Goal: Task Accomplishment & Management: Complete application form

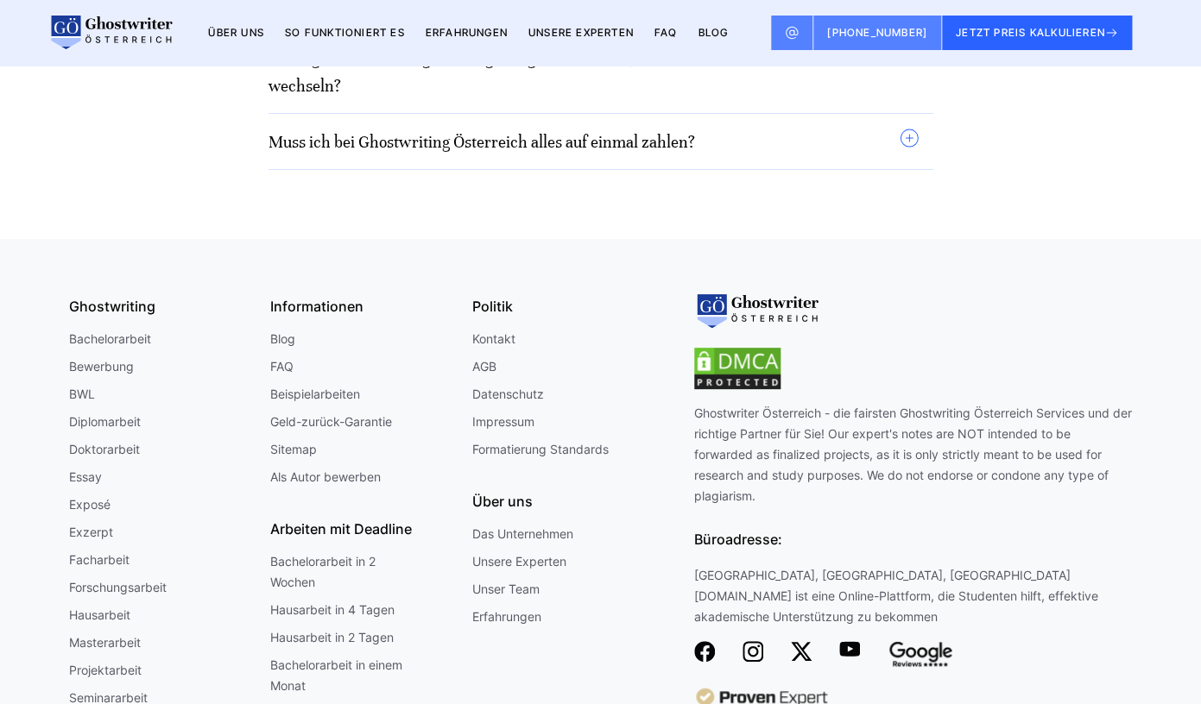
scroll to position [15292, 0]
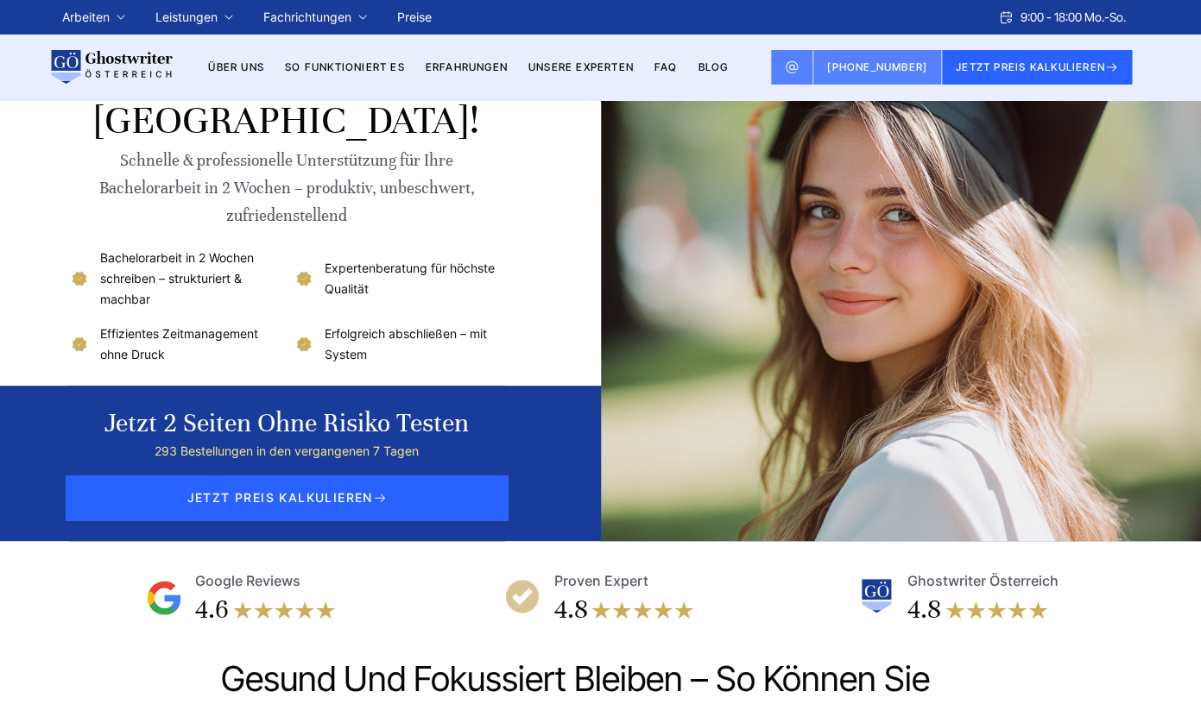
scroll to position [59, 0]
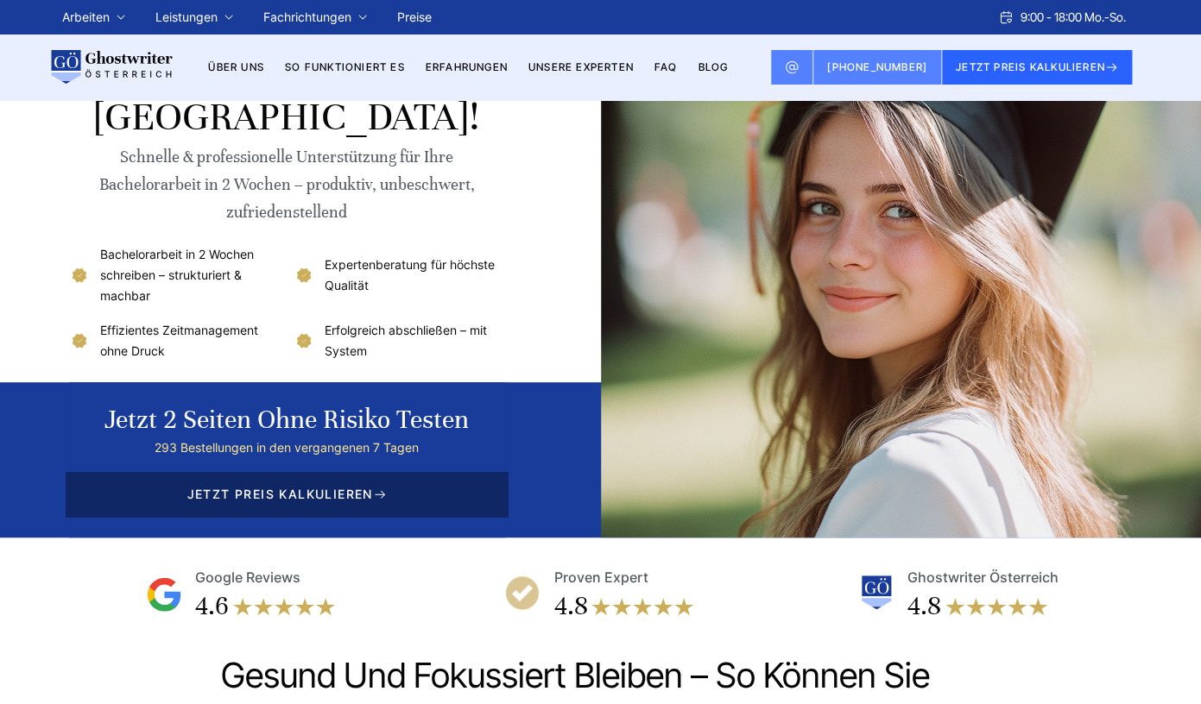
click at [246, 510] on span "JETZT PREIS KALKULIEREN" at bounding box center [287, 494] width 442 height 45
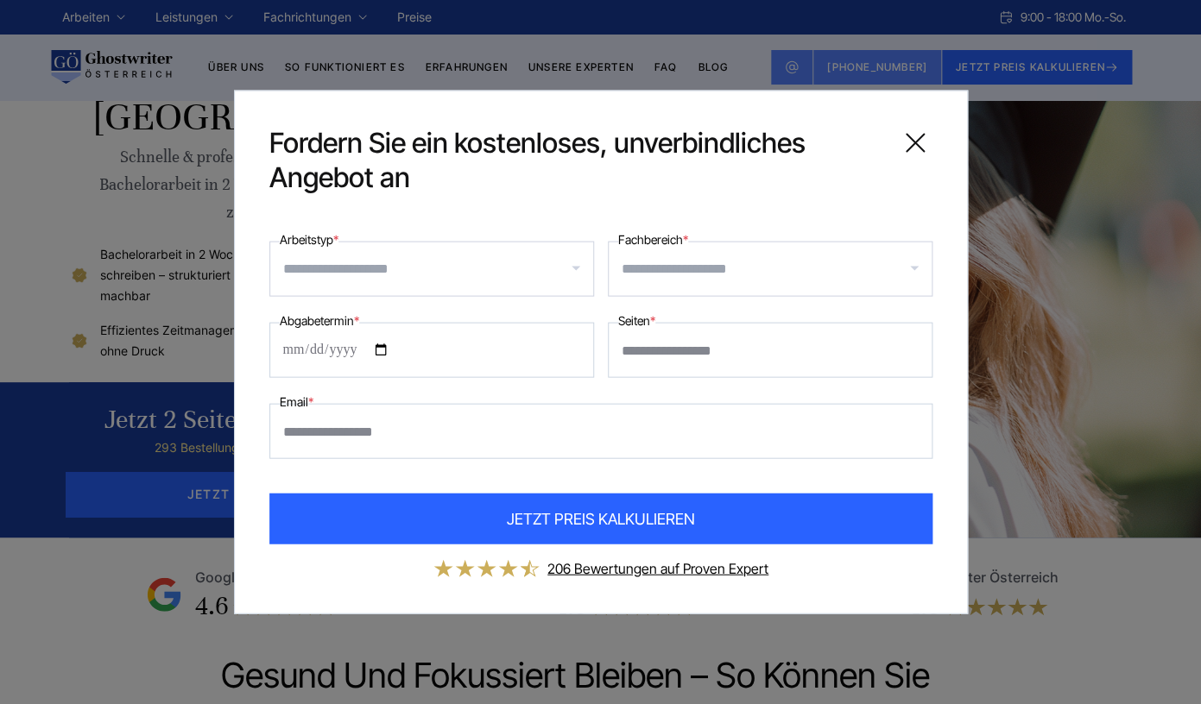
click at [913, 144] on icon at bounding box center [914, 143] width 17 height 17
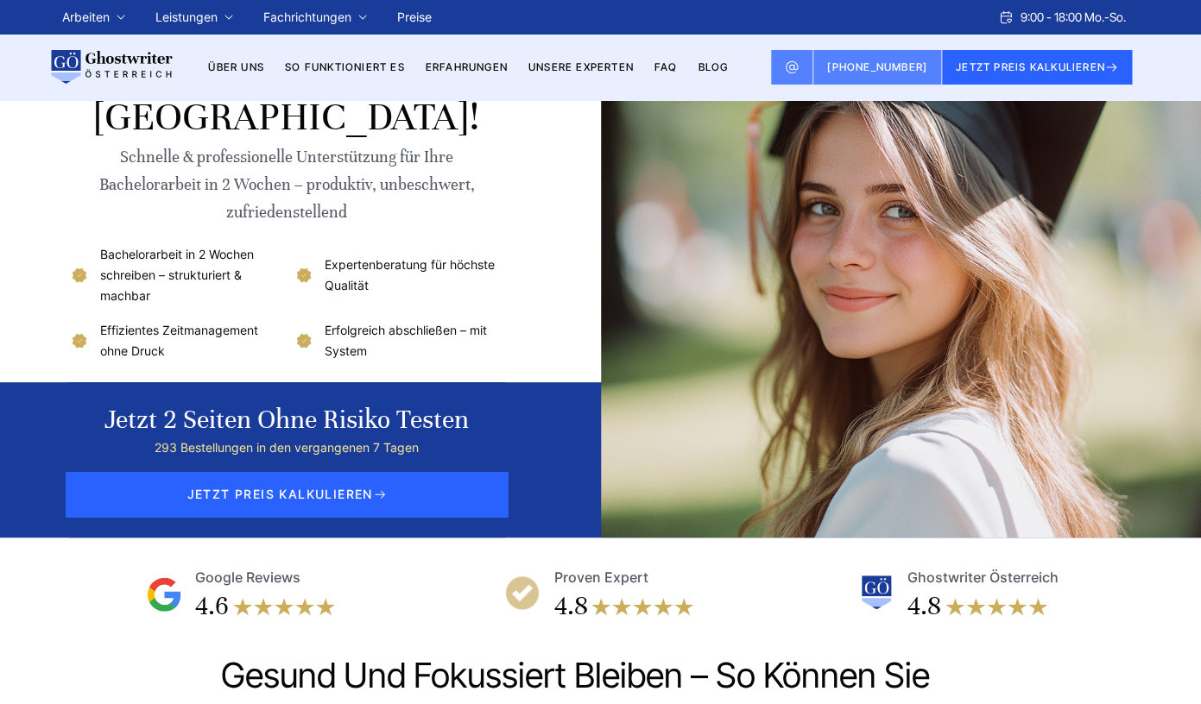
scroll to position [0, 0]
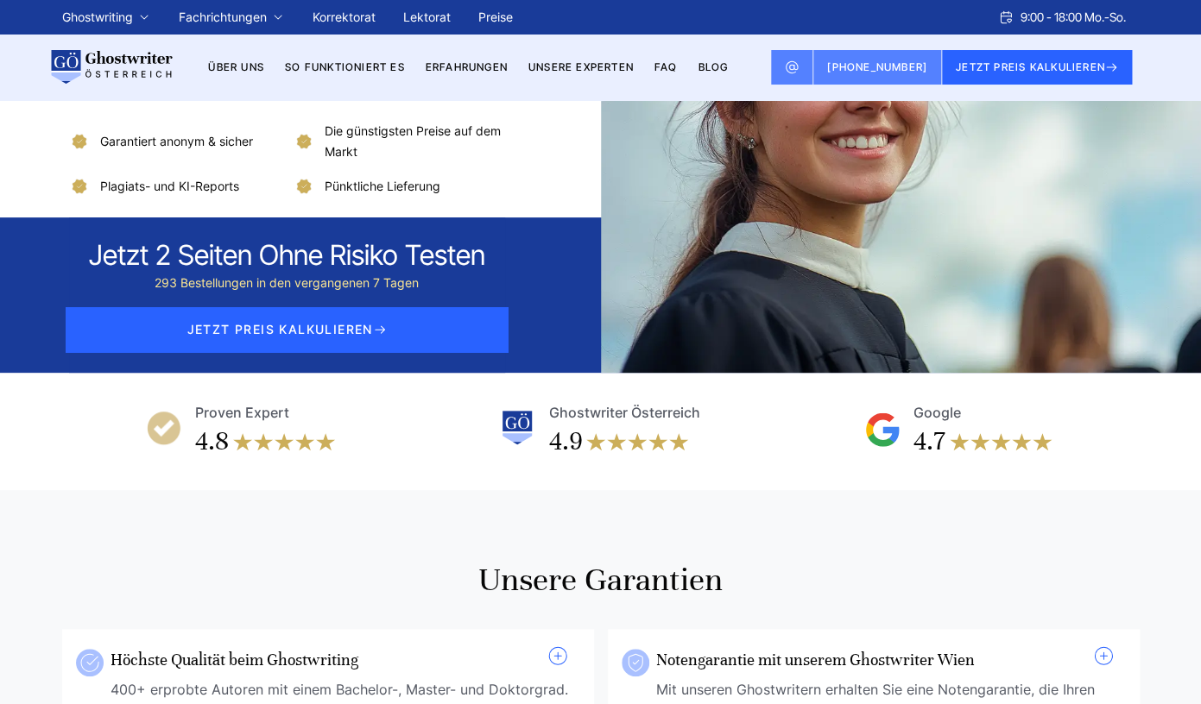
scroll to position [182, 0]
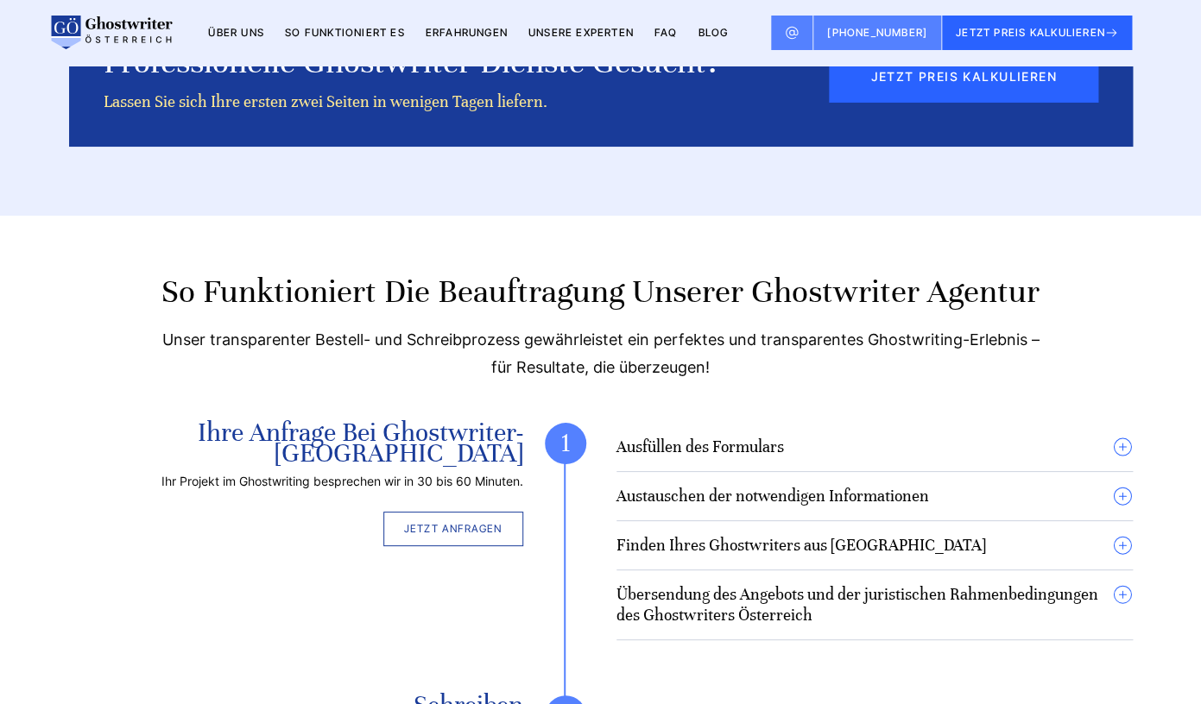
scroll to position [4729, 0]
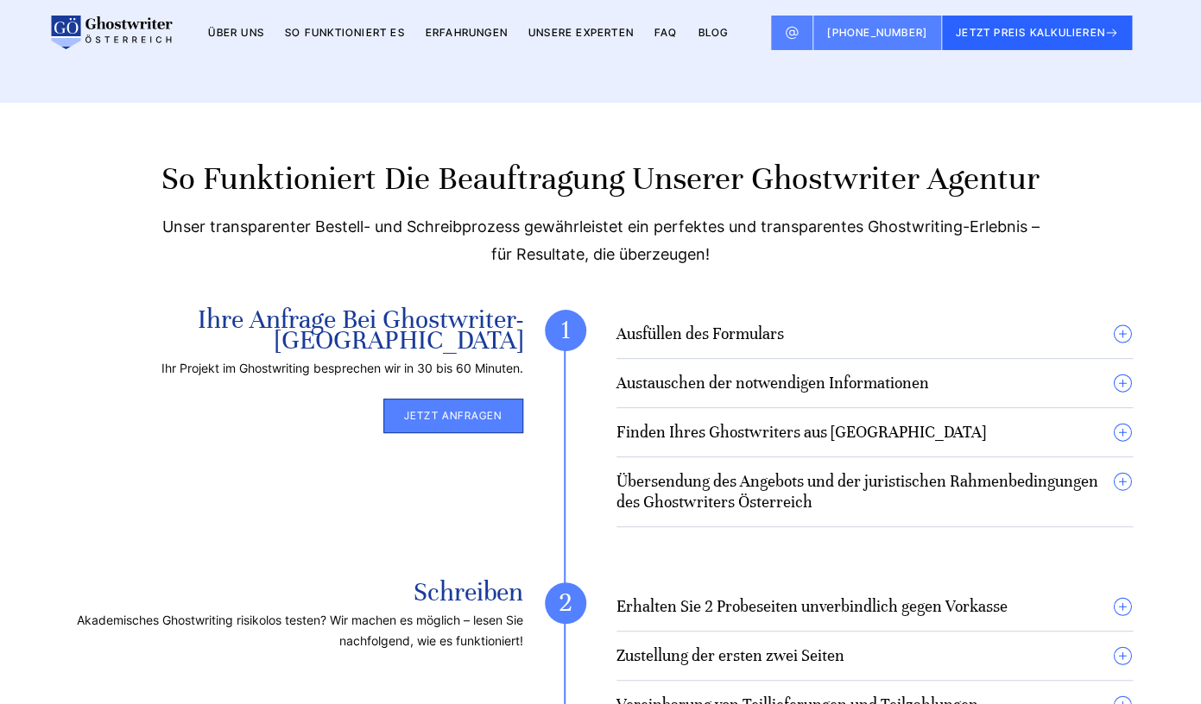
click at [467, 399] on link "Jetzt anfragen" at bounding box center [453, 416] width 140 height 35
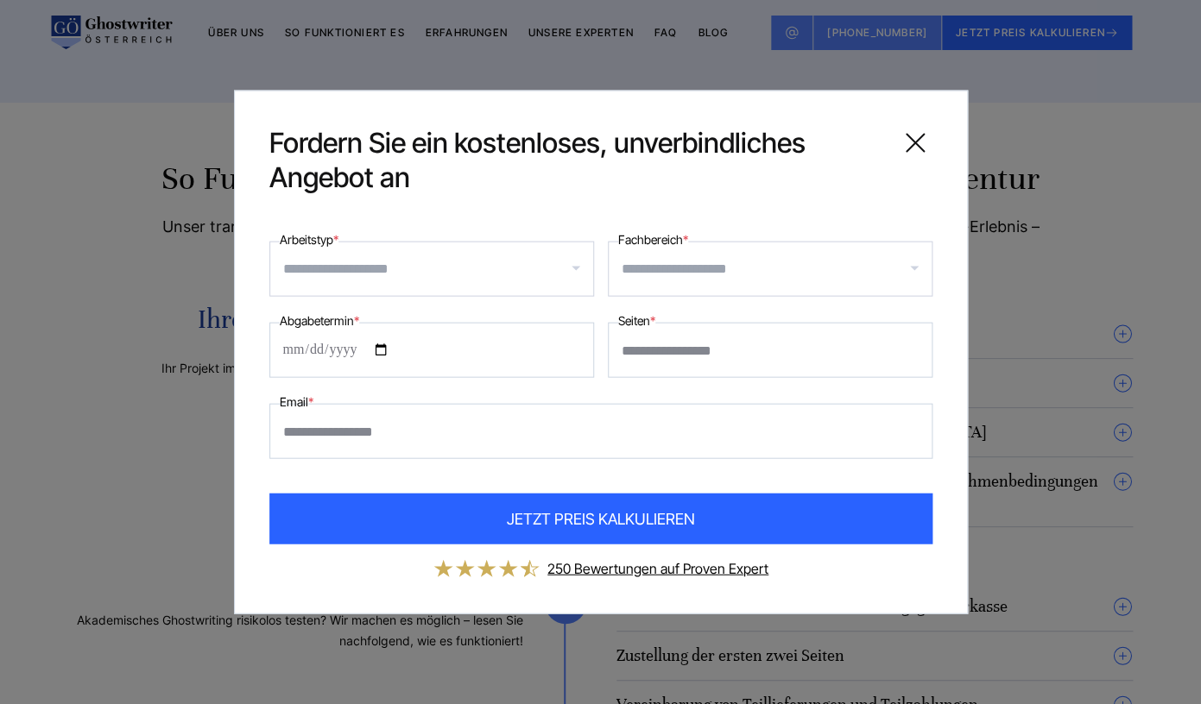
click at [458, 279] on input "Arbeitstyp *" at bounding box center [438, 270] width 310 height 28
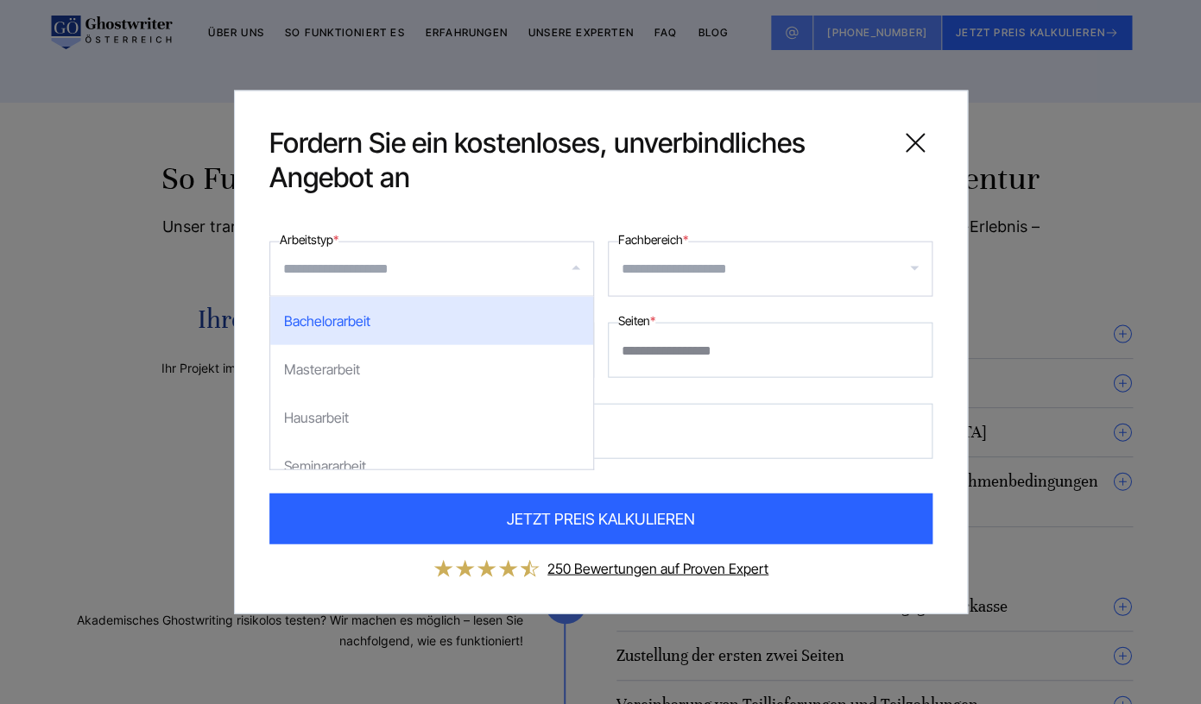
click at [402, 333] on div "Bachelorarbeit" at bounding box center [431, 321] width 323 height 48
select select "**"
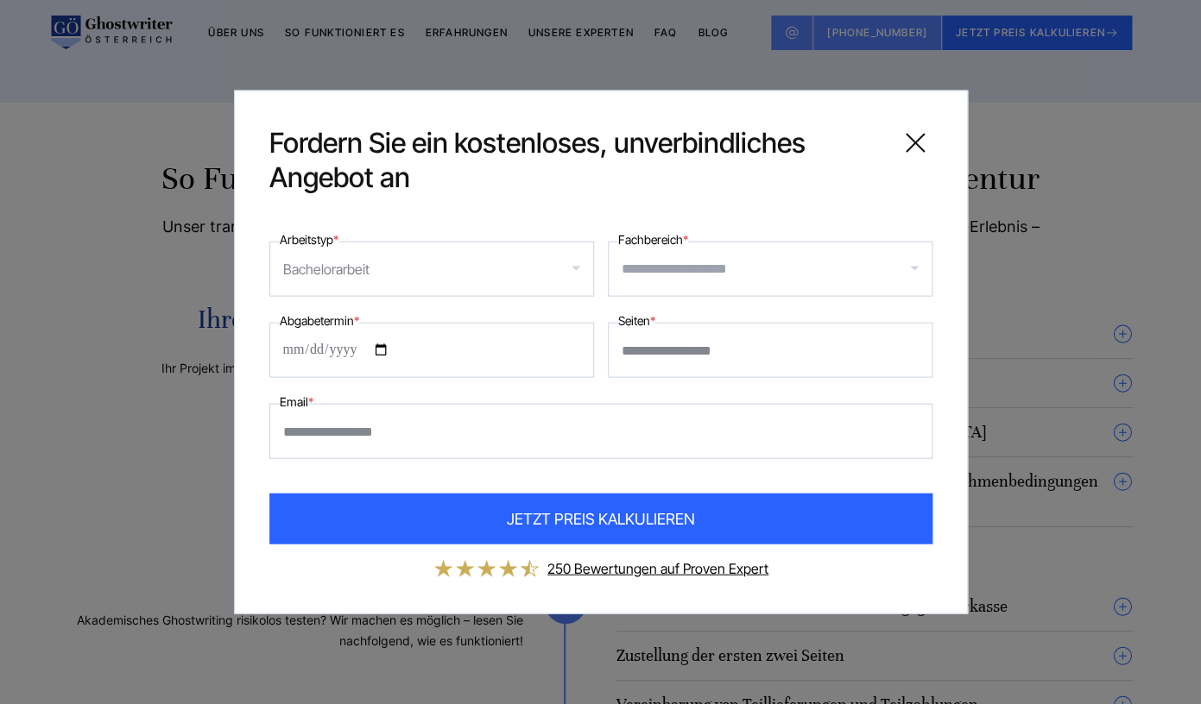
click at [649, 261] on input "Fachbereich *" at bounding box center [777, 270] width 310 height 28
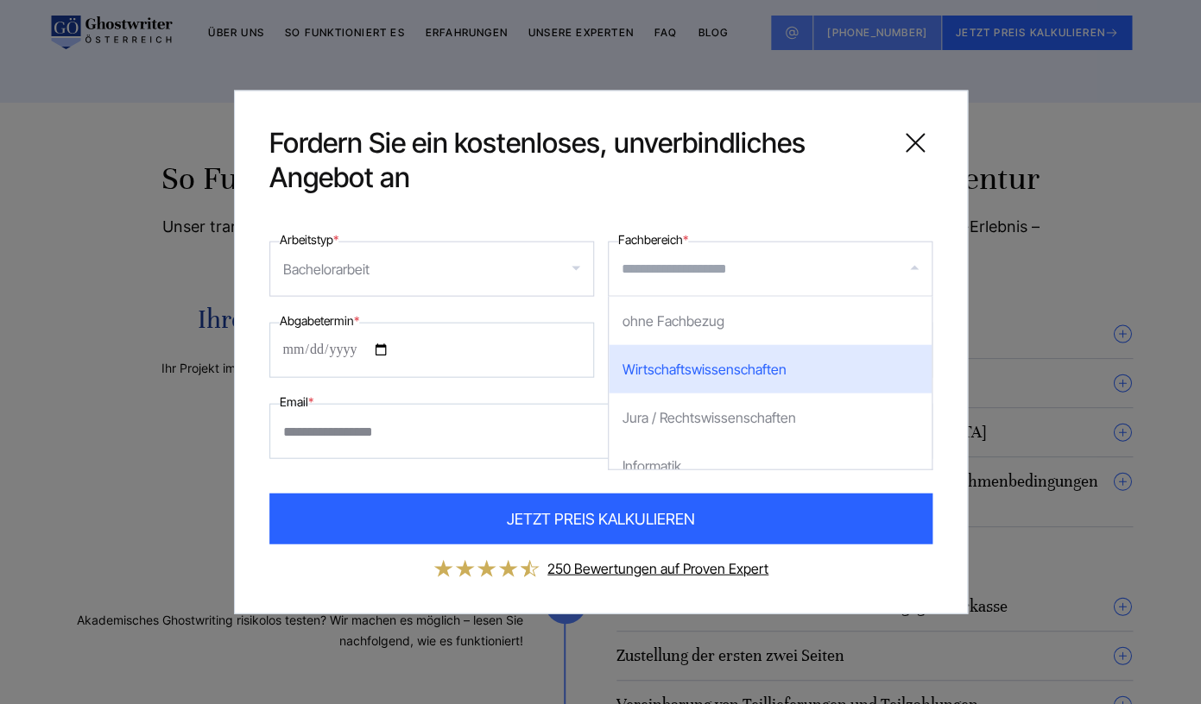
click at [631, 359] on div "Wirtschaftswissenschaften" at bounding box center [770, 369] width 323 height 48
select select "*"
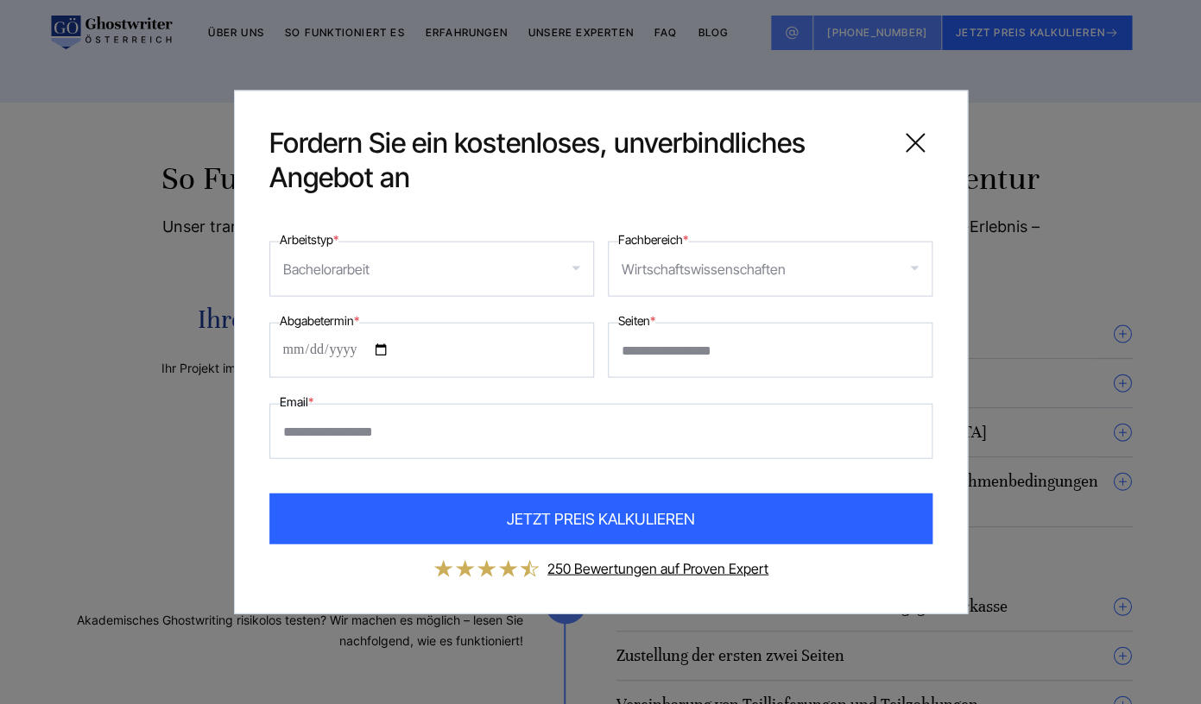
click at [435, 341] on input "Abgabetermin *" at bounding box center [431, 350] width 325 height 55
click at [300, 348] on input "Abgabetermin *" at bounding box center [431, 350] width 325 height 55
click at [900, 143] on icon at bounding box center [915, 143] width 35 height 35
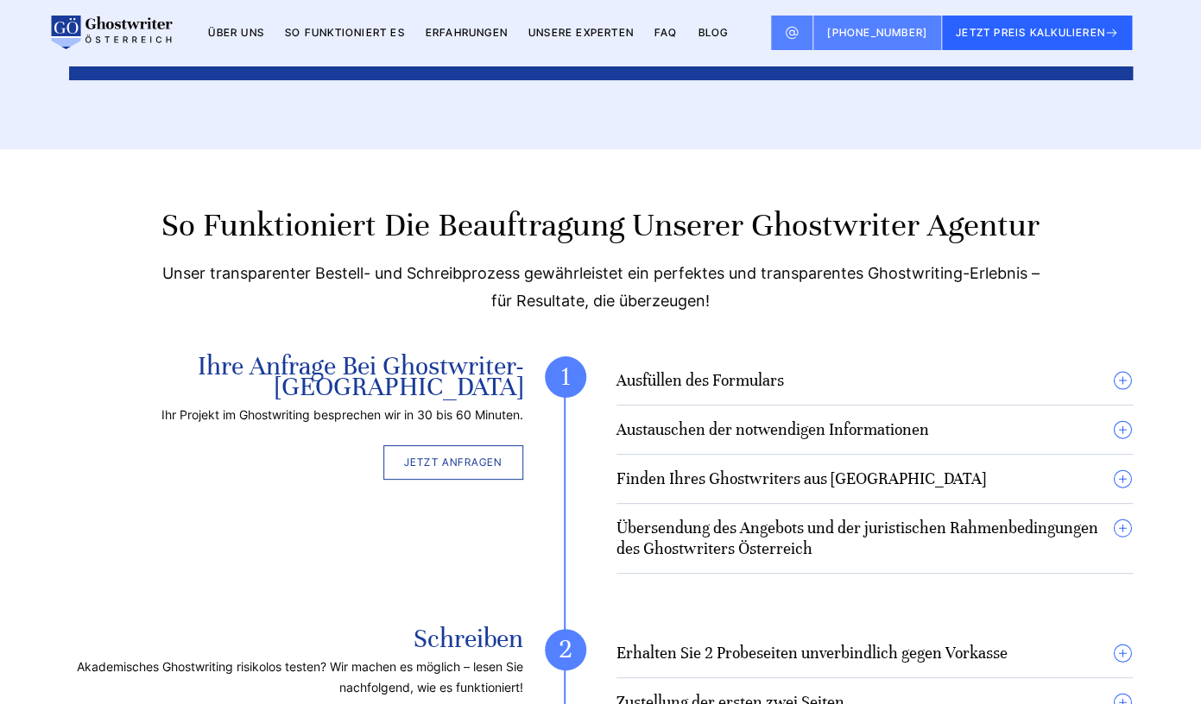
scroll to position [4684, 0]
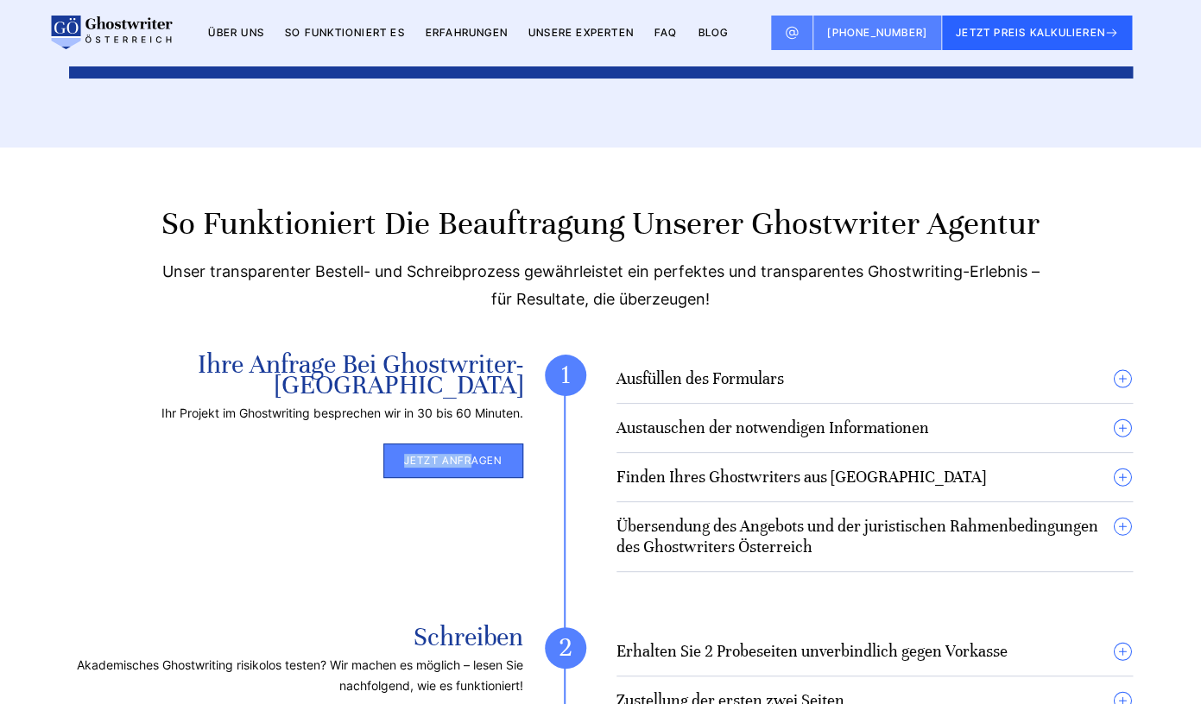
click at [470, 444] on link "Jetzt anfragen" at bounding box center [453, 461] width 140 height 35
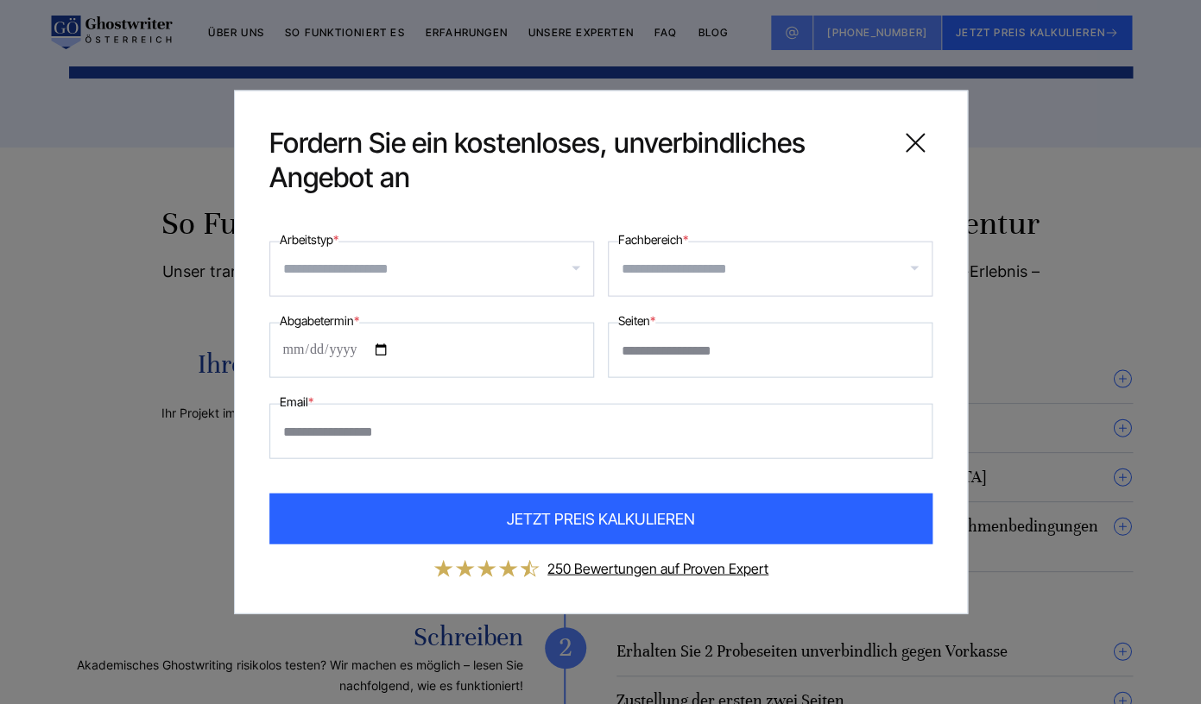
click at [369, 271] on input "Arbeitstyp *" at bounding box center [438, 270] width 310 height 28
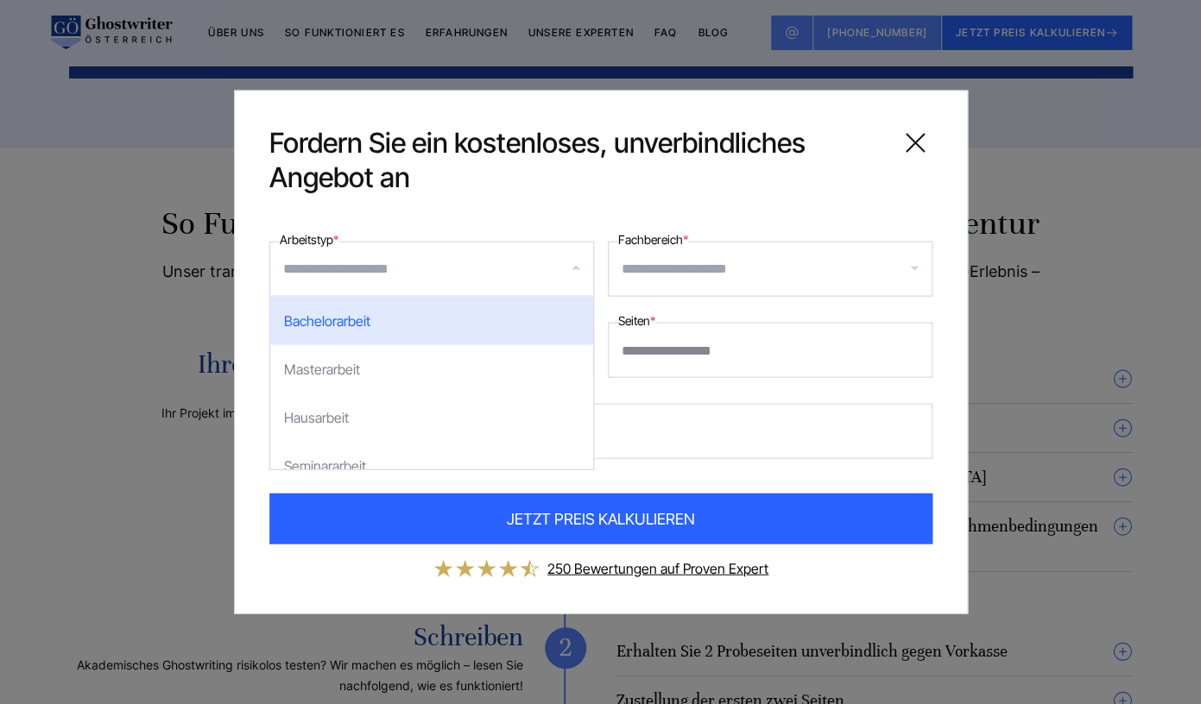
click at [369, 317] on div "Bachelorarbeit" at bounding box center [431, 321] width 323 height 48
select select "**"
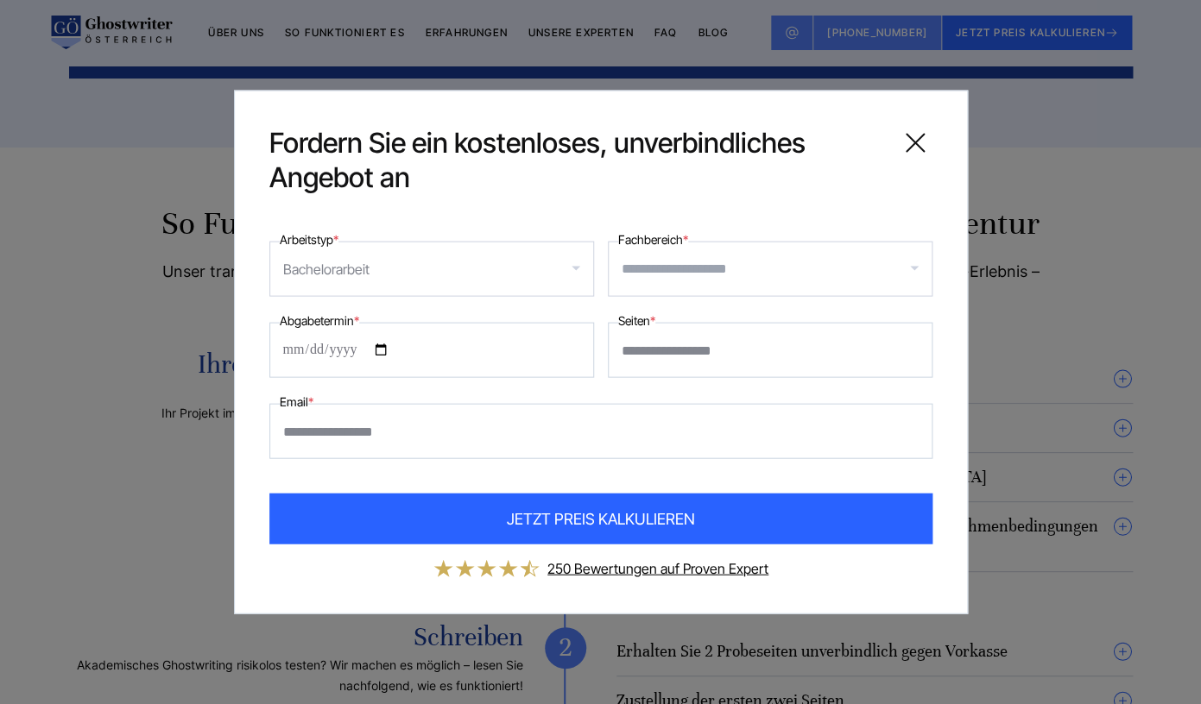
click at [564, 345] on input "Abgabetermin *" at bounding box center [431, 350] width 325 height 55
type input "**********"
click at [672, 277] on input "Fachbereich *" at bounding box center [777, 270] width 310 height 28
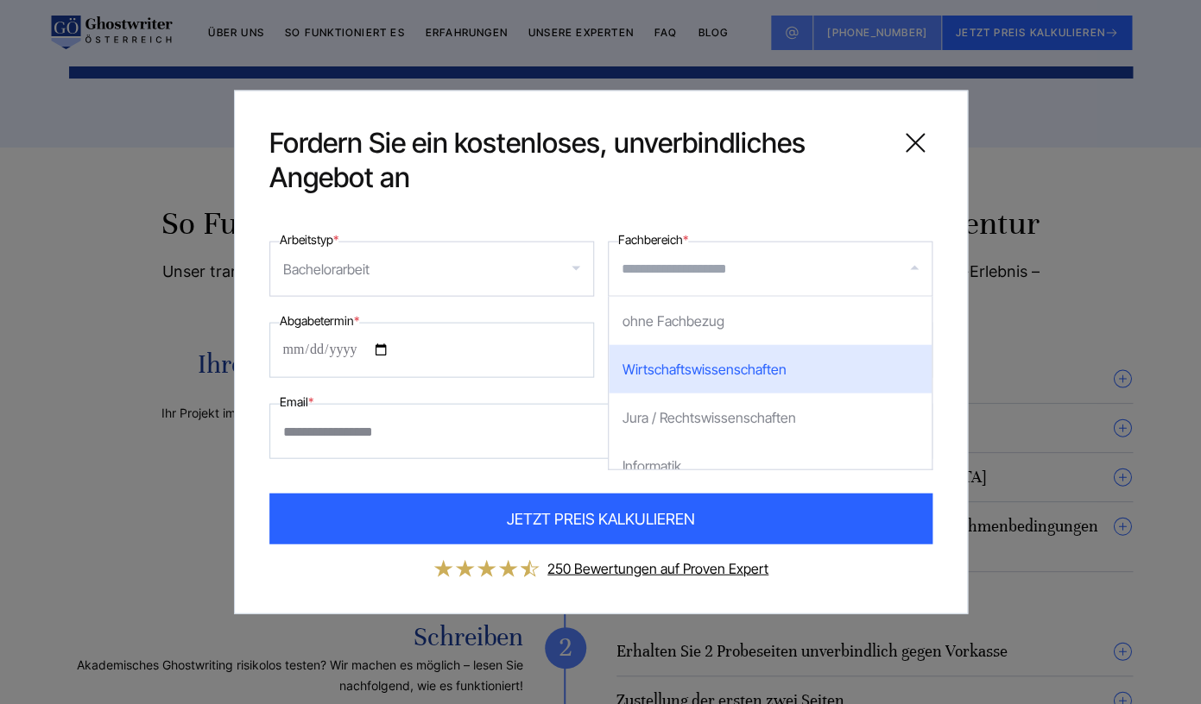
click at [679, 358] on div "Wirtschaftswissenschaften" at bounding box center [770, 369] width 323 height 48
select select "*"
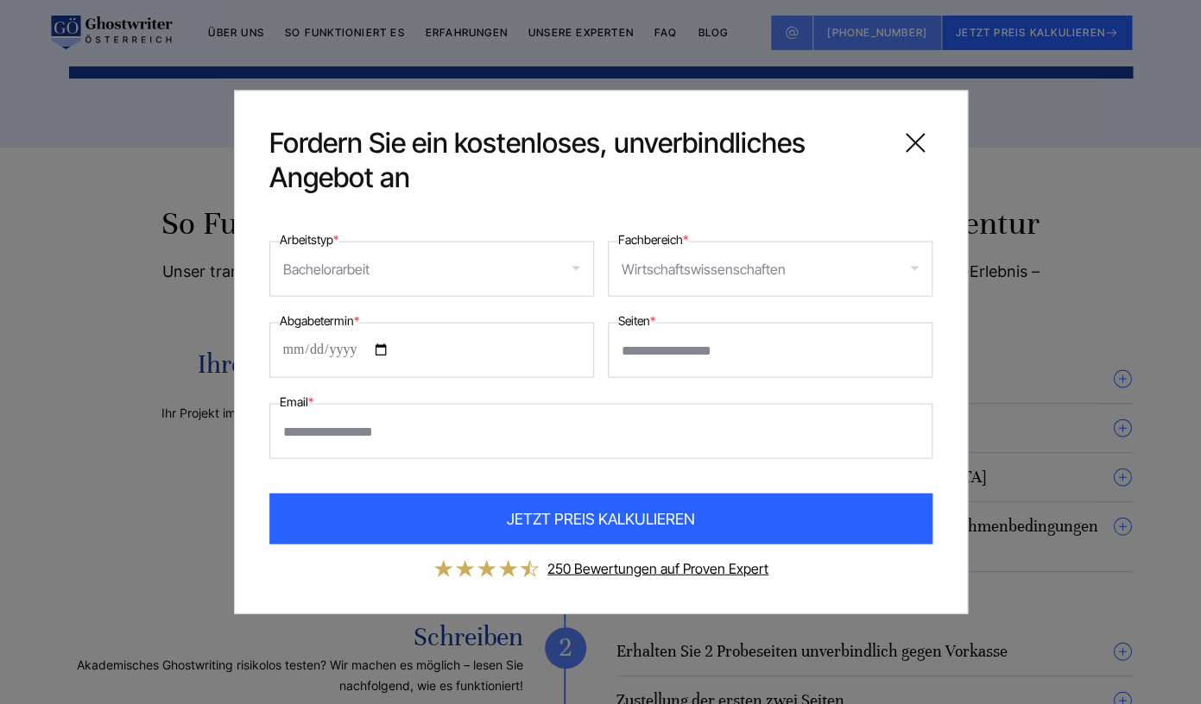
click at [656, 357] on input "Seiten *" at bounding box center [770, 350] width 325 height 55
type input "**"
click at [473, 426] on input "Email *" at bounding box center [600, 431] width 663 height 55
